Goal: Find specific page/section: Find specific page/section

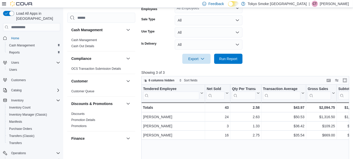
scroll to position [299, 0]
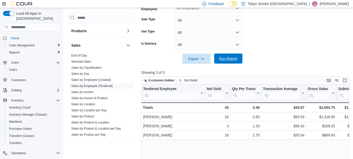
click at [230, 60] on span "Run Report" at bounding box center [228, 58] width 18 height 5
click at [28, 43] on span "Cash Management" at bounding box center [22, 45] width 26 height 4
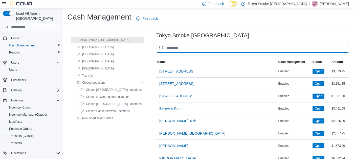
click at [164, 48] on input "This is a search bar. As you type, the results lower in the page will automatic…" at bounding box center [252, 47] width 193 height 10
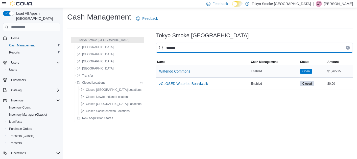
type input "*******"
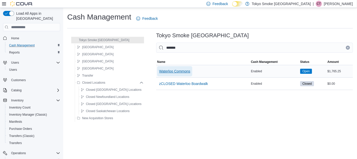
click at [164, 68] on span "Waterloo Commons" at bounding box center [174, 71] width 31 height 10
